Goal: Task Accomplishment & Management: Use online tool/utility

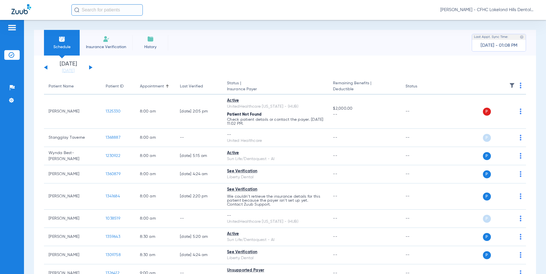
click at [92, 66] on div "[DATE] [DATE] [DATE] [DATE] [DATE] [DATE] [DATE] [DATE] [DATE] [DATE] [DATE] [D…" at bounding box center [68, 67] width 49 height 13
click at [90, 68] on button at bounding box center [90, 67] width 3 height 4
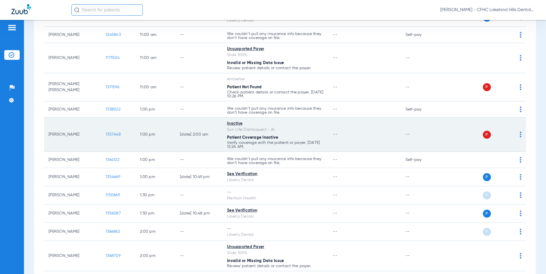
scroll to position [428, 0]
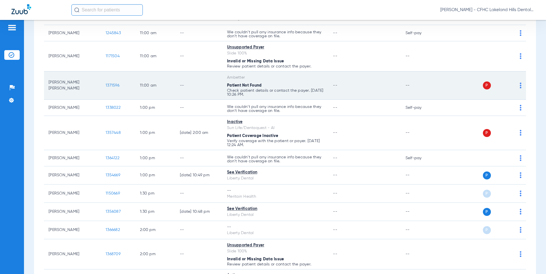
click at [111, 86] on span "1371596" at bounding box center [113, 86] width 14 height 4
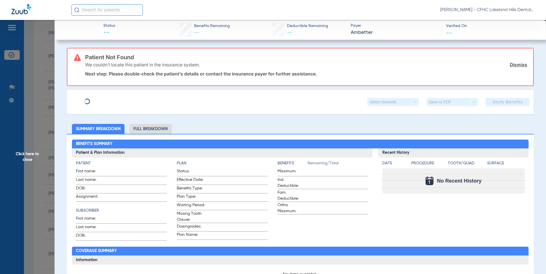
type input "[PERSON_NAME]"
type input "[DATE]"
type input "U9136534201"
type input "99999"
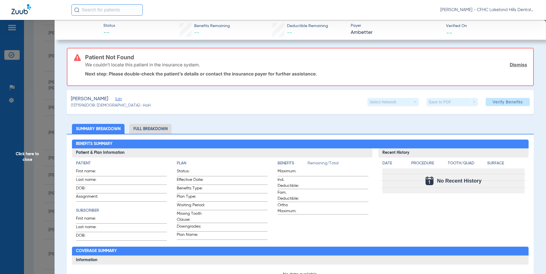
click at [120, 100] on span "Edit" at bounding box center [117, 99] width 5 height 5
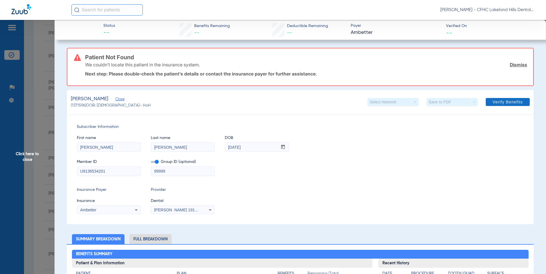
click at [494, 102] on span "Verify Benefits" at bounding box center [507, 102] width 30 height 5
click at [132, 208] on div "Ambetter" at bounding box center [108, 210] width 63 height 7
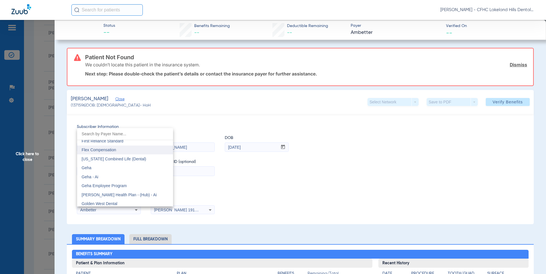
scroll to position [1836, 0]
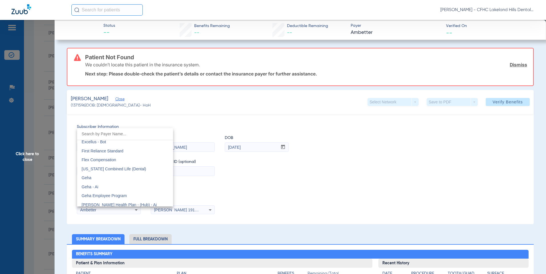
drag, startPoint x: 29, startPoint y: 158, endPoint x: 42, endPoint y: 156, distance: 13.0
click at [29, 158] on div at bounding box center [273, 137] width 546 height 274
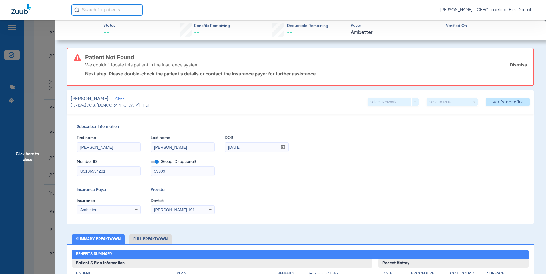
click at [32, 154] on span "Click here to close" at bounding box center [27, 157] width 54 height 274
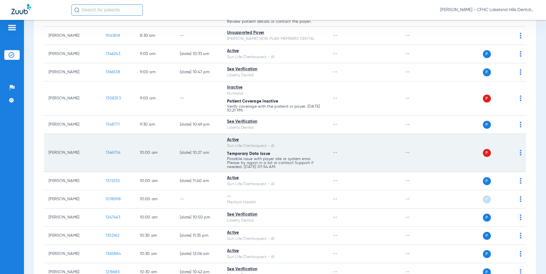
scroll to position [143, 0]
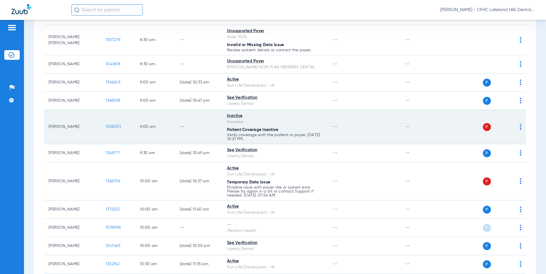
click at [110, 127] on span "1308253" at bounding box center [113, 127] width 15 height 4
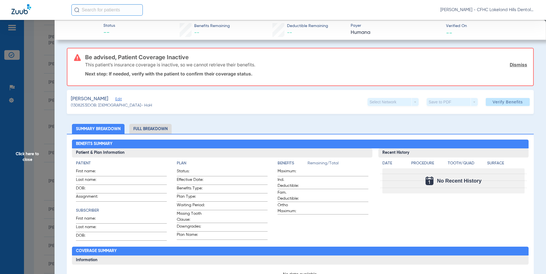
click at [27, 156] on span "Click here to close" at bounding box center [27, 157] width 54 height 274
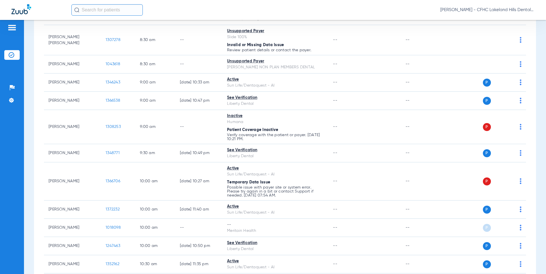
scroll to position [0, 0]
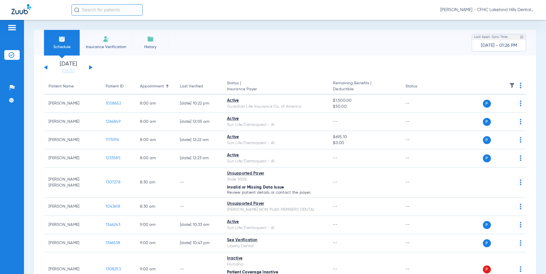
click at [47, 67] on button at bounding box center [45, 67] width 3 height 4
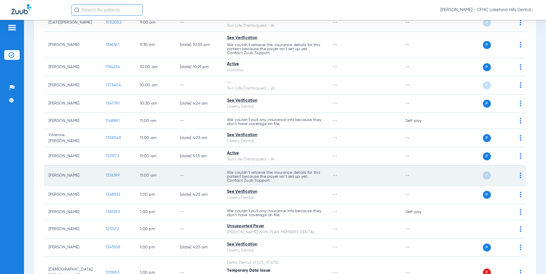
scroll to position [342, 0]
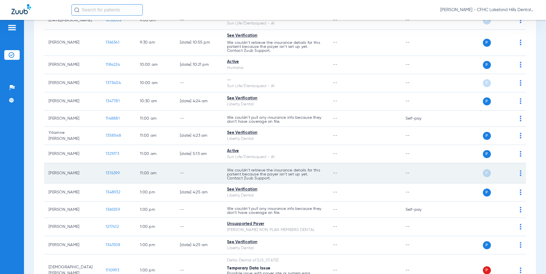
click at [116, 175] on span "1376399" at bounding box center [113, 173] width 14 height 4
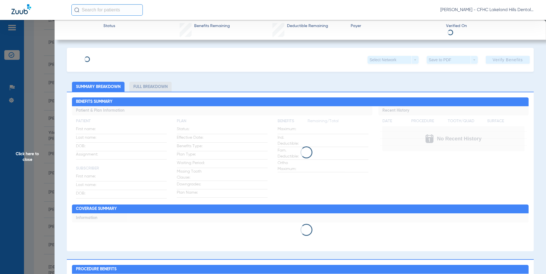
type input "[PERSON_NAME]"
type input "[DATE]"
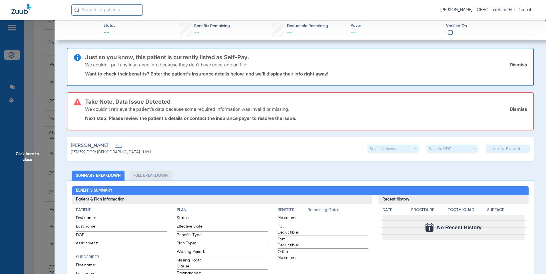
click at [120, 147] on span "Edit" at bounding box center [117, 146] width 5 height 5
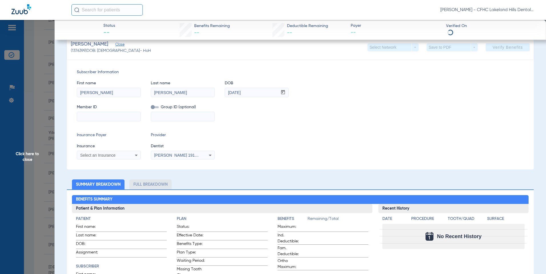
scroll to position [114, 0]
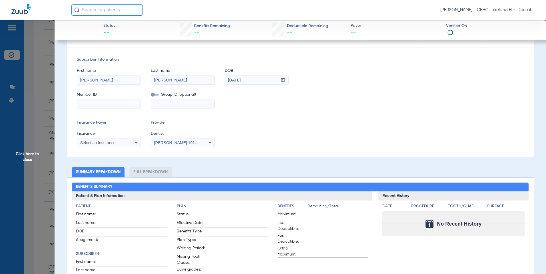
click at [89, 106] on input at bounding box center [108, 104] width 63 height 9
type input "7350115539"
click at [98, 145] on span "Select an Insurance" at bounding box center [97, 143] width 35 height 5
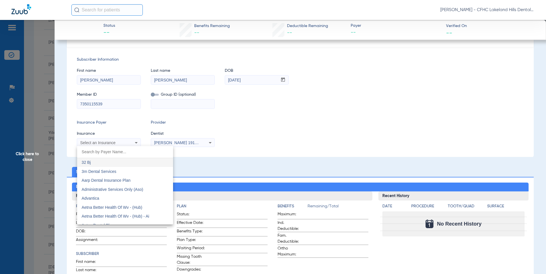
type input "C"
type input "GO"
click at [102, 196] on mat-option "Dentaquest - Government" at bounding box center [125, 198] width 96 height 9
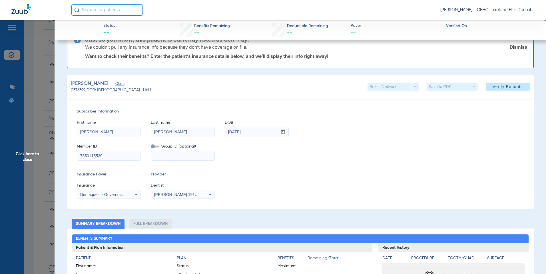
scroll to position [13, 0]
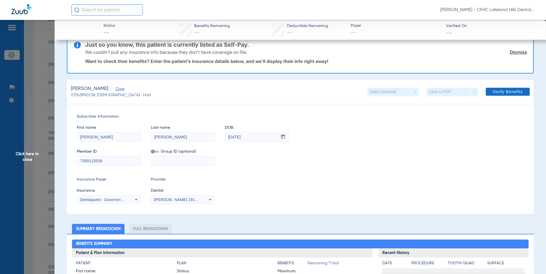
click at [499, 94] on span "Verify Benefits" at bounding box center [507, 92] width 30 height 5
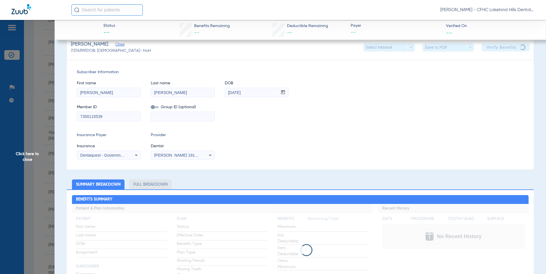
scroll to position [0, 0]
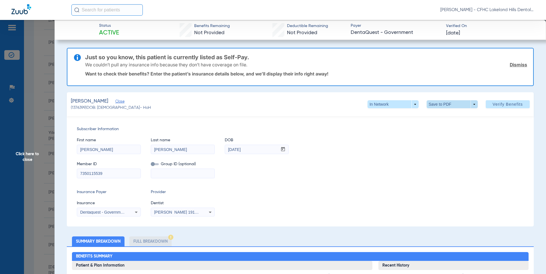
click at [445, 104] on span at bounding box center [452, 105] width 14 height 14
click at [445, 114] on span "Save to PDF" at bounding box center [449, 116] width 23 height 4
click at [518, 64] on link "Dismiss" at bounding box center [517, 65] width 17 height 6
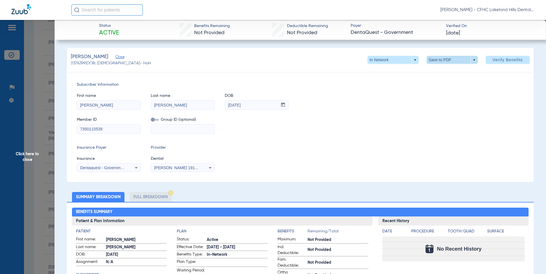
click at [445, 60] on span at bounding box center [452, 60] width 14 height 14
click at [442, 71] on span "Save to PDF" at bounding box center [449, 71] width 23 height 4
click at [25, 157] on span "Click here to close" at bounding box center [27, 157] width 54 height 274
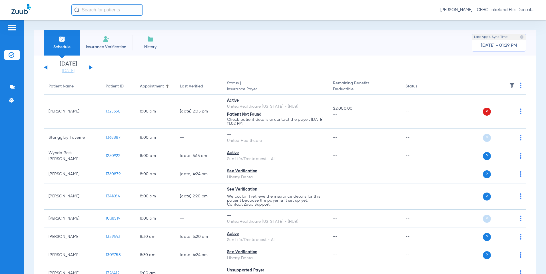
click at [91, 69] on div "[DATE] [DATE] [DATE] [DATE] [DATE] [DATE] [DATE] [DATE] [DATE] [DATE] [DATE] [D…" at bounding box center [68, 67] width 49 height 13
click at [91, 68] on button at bounding box center [90, 67] width 3 height 4
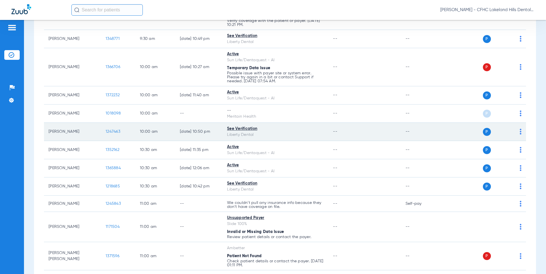
scroll to position [257, 0]
click at [110, 131] on span "1247463" at bounding box center [113, 132] width 15 height 4
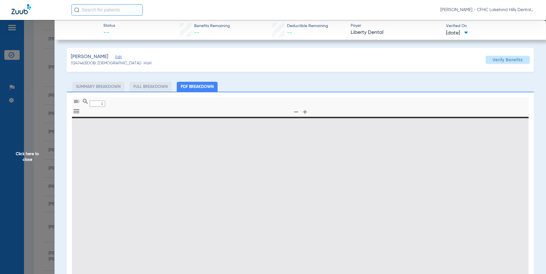
type input "0"
select select "page-width"
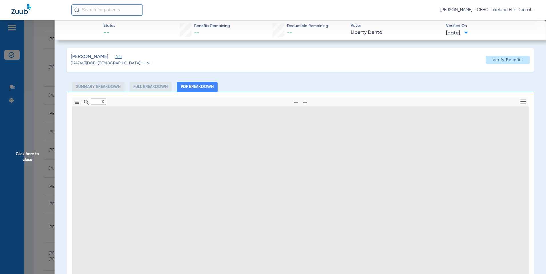
type input "1"
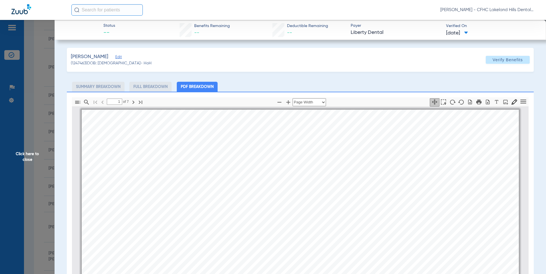
scroll to position [3, 0]
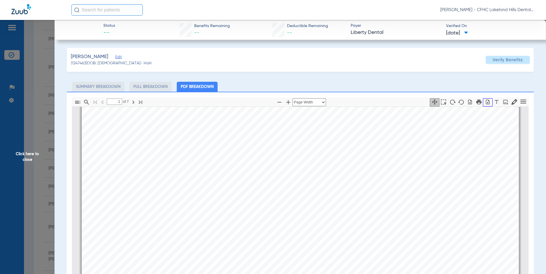
click at [484, 105] on button "button" at bounding box center [487, 102] width 10 height 8
click at [25, 152] on span "Click here to close" at bounding box center [27, 157] width 54 height 274
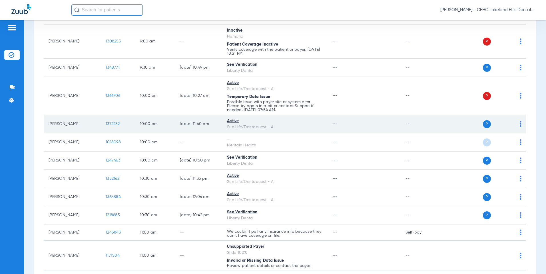
scroll to position [171, 0]
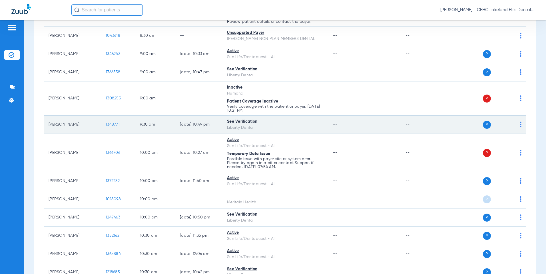
click at [110, 124] on span "1348771" at bounding box center [113, 125] width 14 height 4
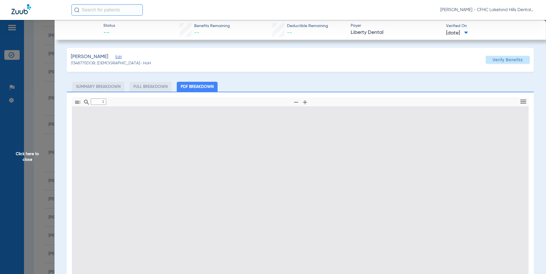
type input "0"
select select "page-width"
type input "1"
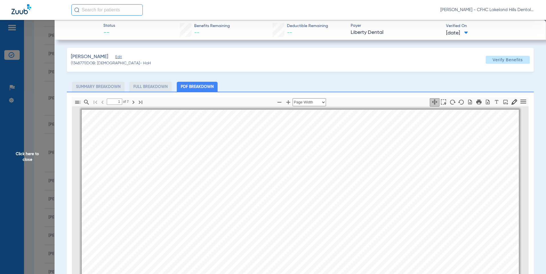
scroll to position [3, 0]
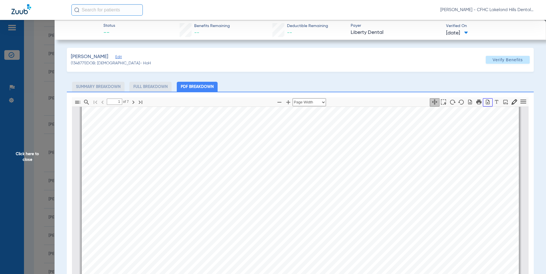
click at [484, 105] on button "button" at bounding box center [487, 102] width 10 height 8
click at [31, 155] on span "Click here to close" at bounding box center [27, 157] width 54 height 274
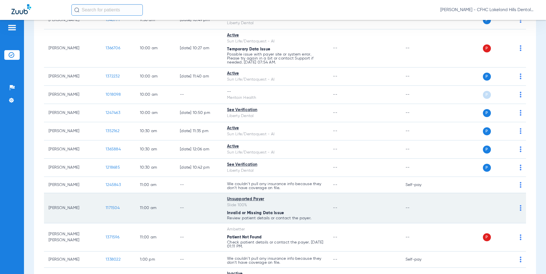
scroll to position [285, 0]
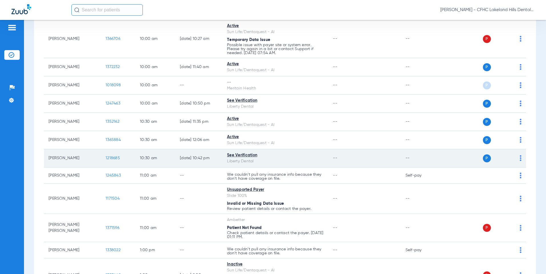
click at [112, 157] on span "1218685" at bounding box center [113, 158] width 14 height 4
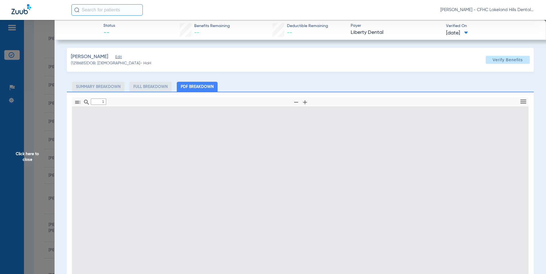
type input "0"
select select "page-width"
type input "1"
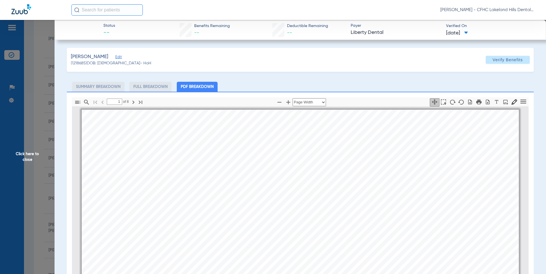
scroll to position [3, 0]
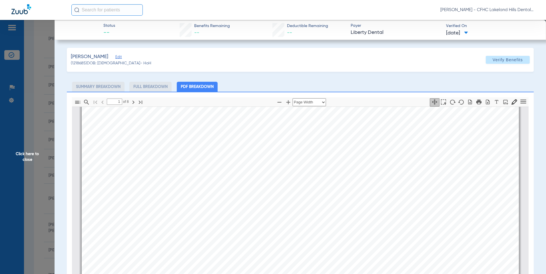
click at [15, 156] on span "Click here to close" at bounding box center [27, 157] width 54 height 274
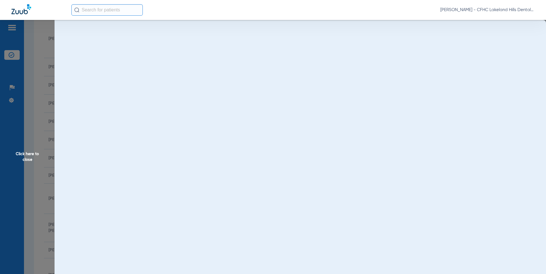
click at [29, 153] on span "Click here to close" at bounding box center [27, 157] width 54 height 274
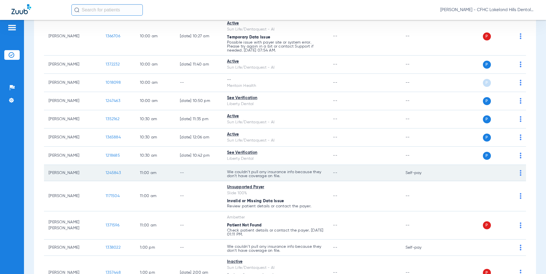
scroll to position [285, 0]
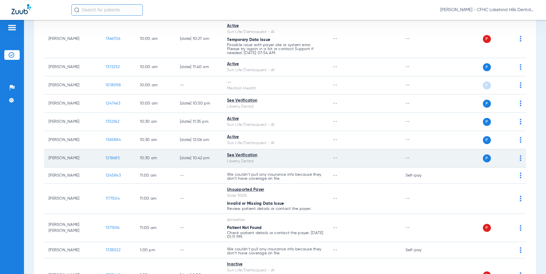
click at [105, 159] on td "1218685" at bounding box center [118, 159] width 34 height 18
click at [107, 159] on span "1218685" at bounding box center [113, 158] width 14 height 4
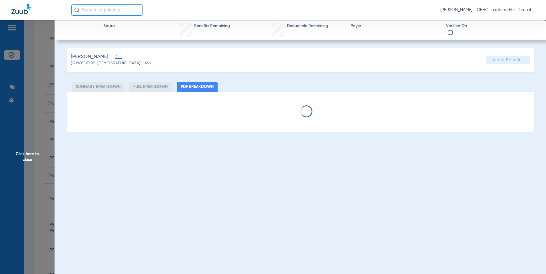
select select "page-width"
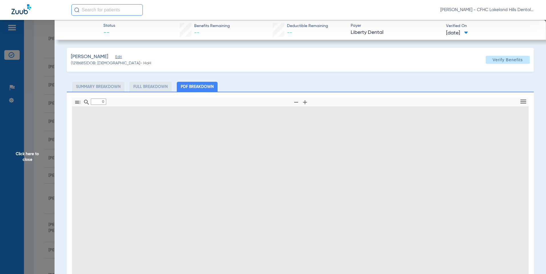
type input "1"
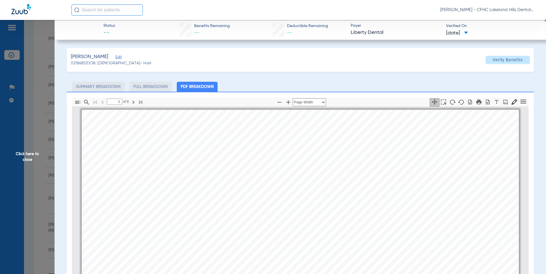
scroll to position [3, 0]
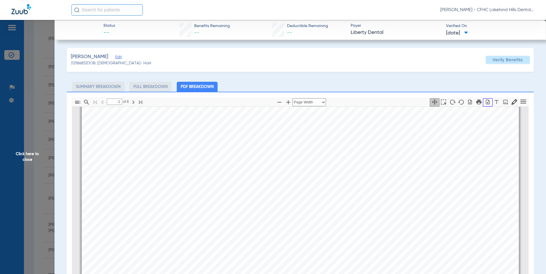
click at [485, 104] on icon "button" at bounding box center [487, 102] width 6 height 6
click at [31, 155] on span "Click here to close" at bounding box center [27, 157] width 54 height 274
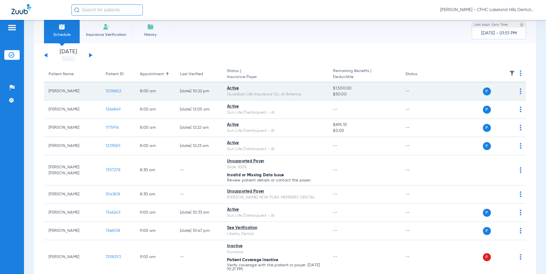
scroll to position [0, 0]
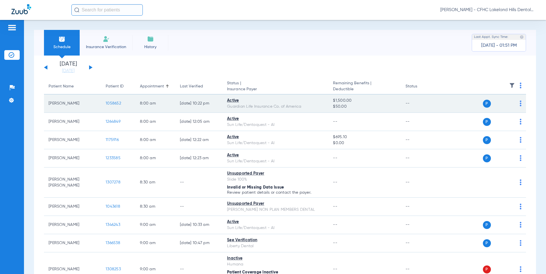
click at [114, 103] on span "1058652" at bounding box center [113, 104] width 15 height 4
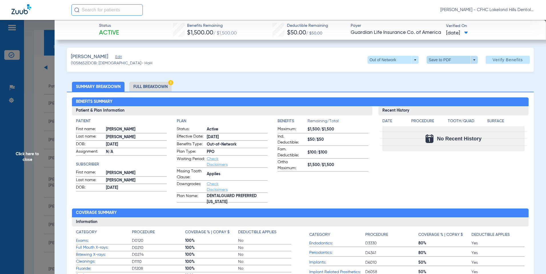
click at [439, 60] on span at bounding box center [451, 60] width 51 height 8
click at [440, 74] on button "insert_drive_file Save to PDF" at bounding box center [443, 71] width 43 height 11
click at [25, 157] on span "Click here to close" at bounding box center [27, 157] width 54 height 274
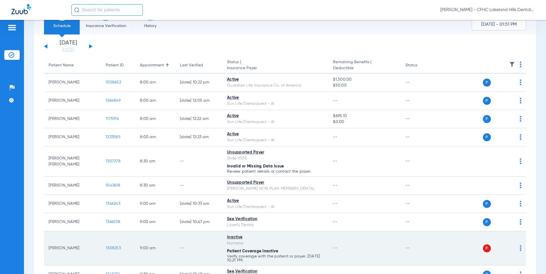
scroll to position [114, 0]
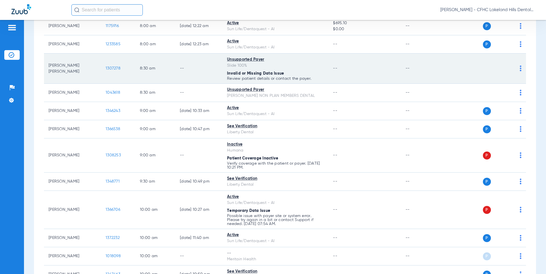
click at [110, 68] on span "1307278" at bounding box center [113, 68] width 15 height 4
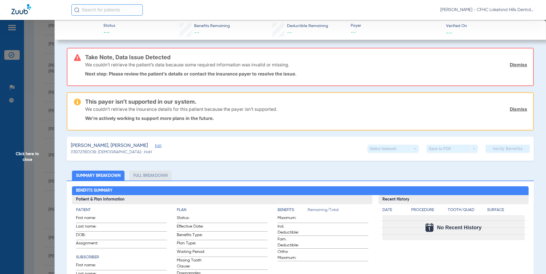
click at [26, 155] on span "Click here to close" at bounding box center [27, 157] width 54 height 274
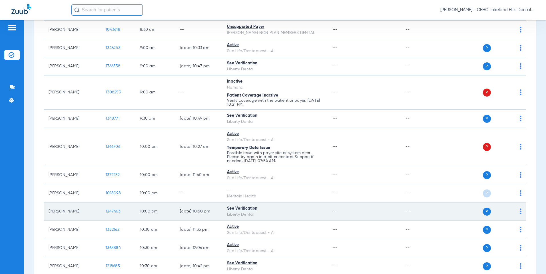
scroll to position [228, 0]
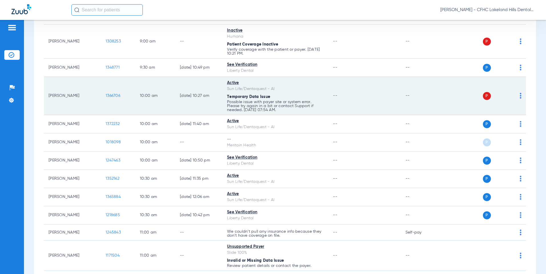
click at [115, 94] on span "1366706" at bounding box center [113, 96] width 15 height 4
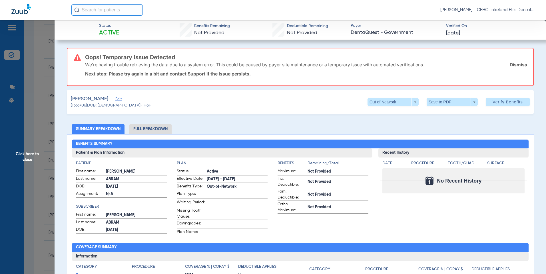
click at [511, 66] on link "Dismiss" at bounding box center [517, 65] width 17 height 6
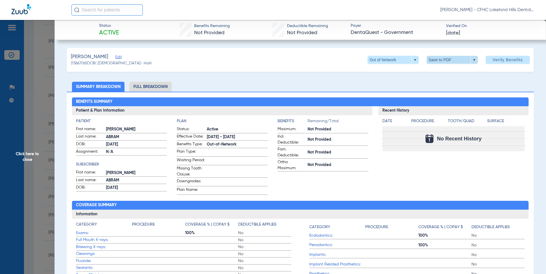
click at [448, 59] on span at bounding box center [452, 60] width 14 height 14
click at [449, 71] on span "Save to PDF" at bounding box center [449, 71] width 23 height 4
click at [27, 155] on span "Click here to close" at bounding box center [27, 157] width 54 height 274
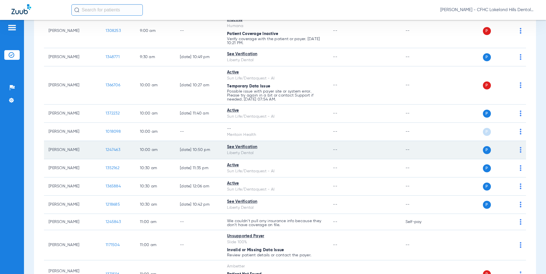
scroll to position [285, 0]
